Goal: Information Seeking & Learning: Find specific fact

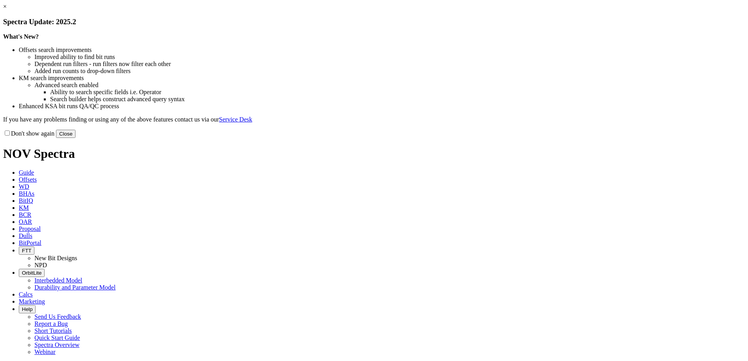
click at [7, 10] on link "×" at bounding box center [5, 6] width 4 height 7
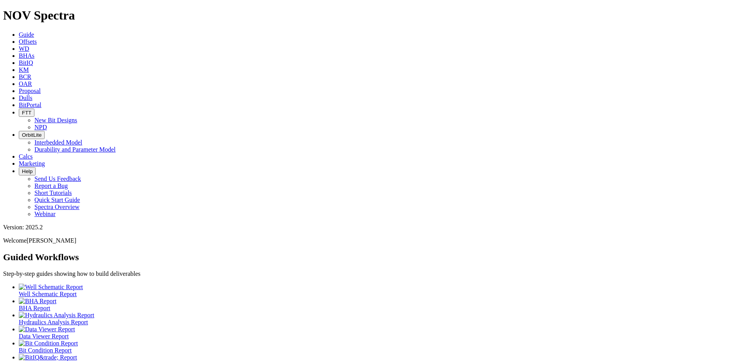
click at [29, 66] on span "KM" at bounding box center [24, 69] width 10 height 7
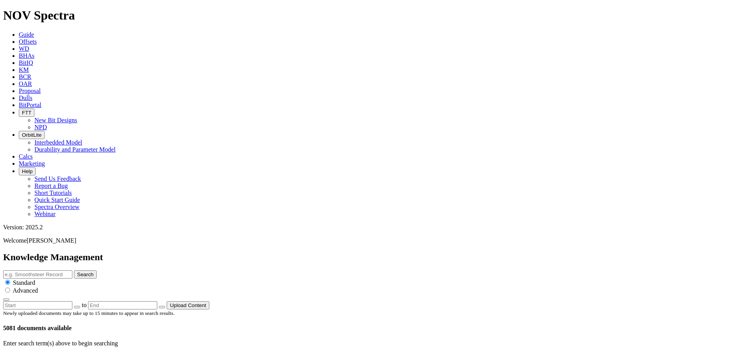
click at [72, 271] on input "text" at bounding box center [37, 275] width 69 height 8
type input "26" ps"
click at [74, 271] on button "Search" at bounding box center [85, 275] width 23 height 8
click at [72, 271] on input "26" ps" at bounding box center [37, 275] width 69 height 8
type input "26 performacne summary"
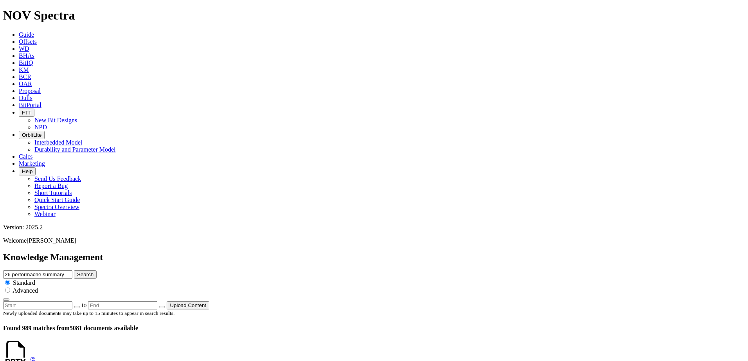
click at [74, 271] on button "Search" at bounding box center [85, 275] width 23 height 8
drag, startPoint x: 369, startPoint y: 40, endPoint x: 383, endPoint y: 16, distance: 28.2
type input "26" performance summary"
click at [74, 271] on button "Search" at bounding box center [85, 275] width 23 height 8
click at [77, 307] on icon "button" at bounding box center [77, 307] width 0 height 0
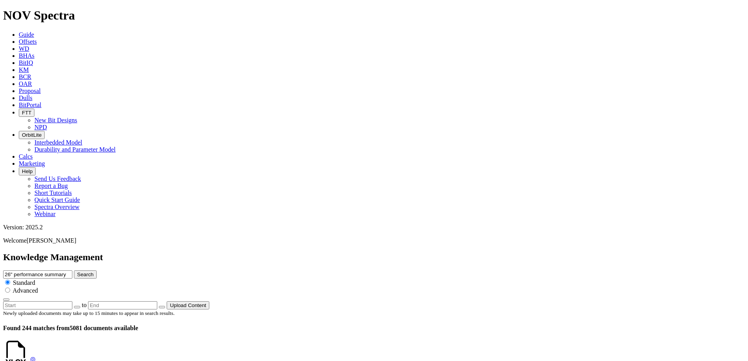
type input "[DATE]"
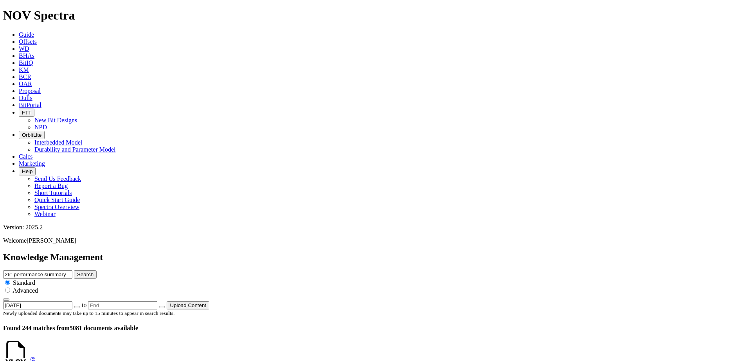
click at [165, 306] on button "button" at bounding box center [162, 307] width 6 height 2
click at [162, 307] on icon "button" at bounding box center [162, 307] width 0 height 0
type input "[DATE]"
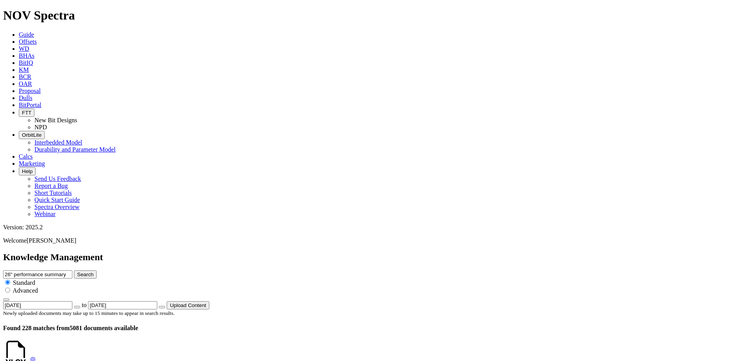
scroll to position [1738, 0]
